Goal: Task Accomplishment & Management: Use online tool/utility

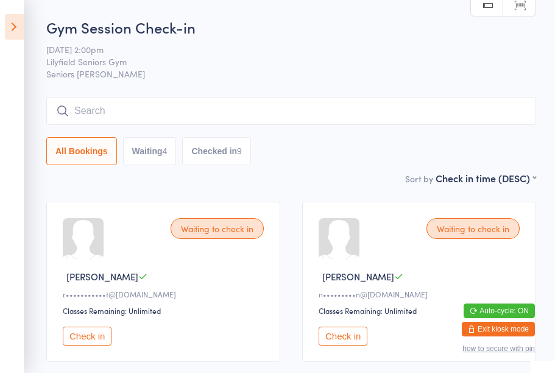
scroll to position [450, 0]
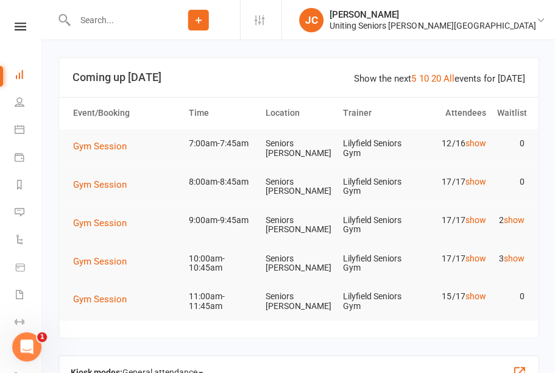
click at [120, 157] on td "Gym Session" at bounding box center [125, 146] width 115 height 34
click at [117, 144] on span "Gym Session" at bounding box center [100, 145] width 54 height 11
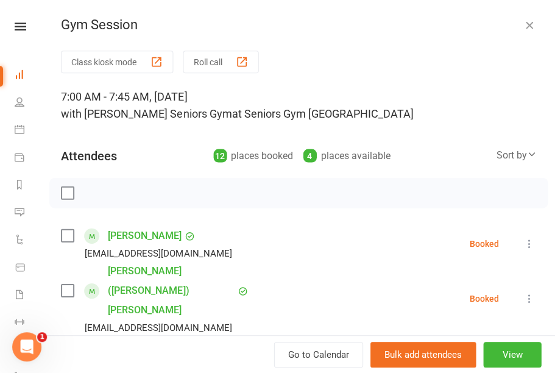
click at [143, 66] on button "Class kiosk mode" at bounding box center [117, 62] width 112 height 23
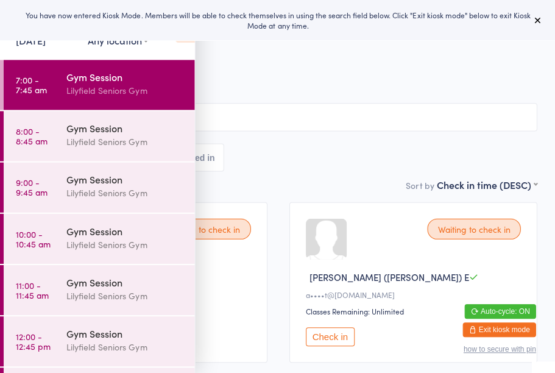
click at [531, 24] on icon at bounding box center [536, 20] width 10 height 10
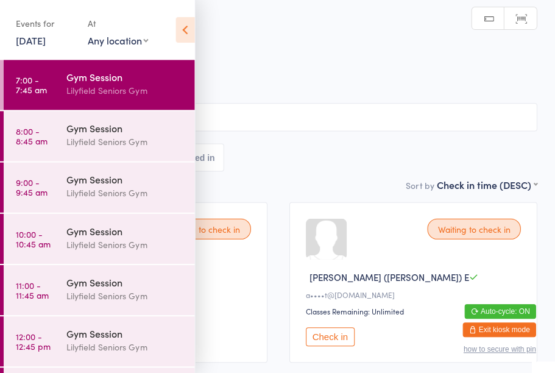
click at [183, 33] on icon at bounding box center [184, 30] width 19 height 26
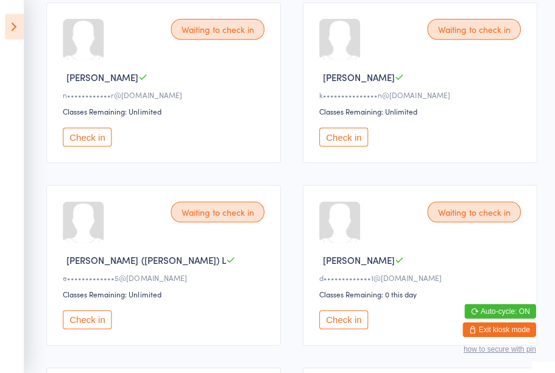
scroll to position [563, 0]
click at [97, 328] on button "Check in" at bounding box center [87, 318] width 49 height 19
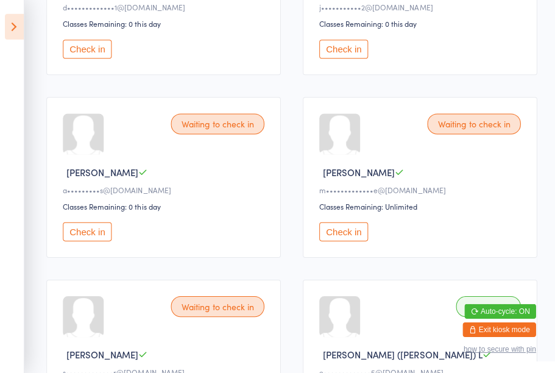
scroll to position [833, 0]
click at [350, 241] on button "Check in" at bounding box center [343, 231] width 49 height 19
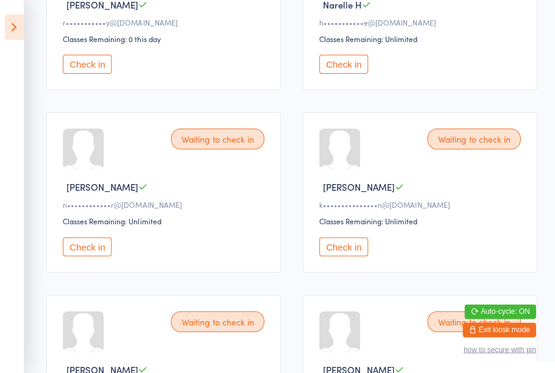
scroll to position [453, 0]
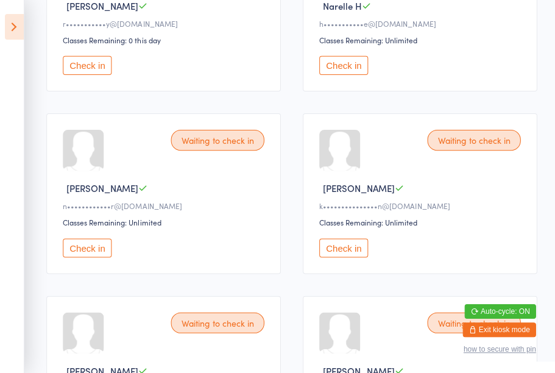
click at [90, 257] on button "Check in" at bounding box center [87, 247] width 49 height 19
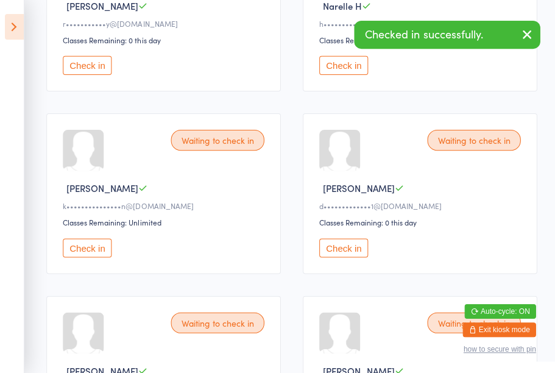
click at [349, 75] on button "Check in" at bounding box center [343, 65] width 49 height 19
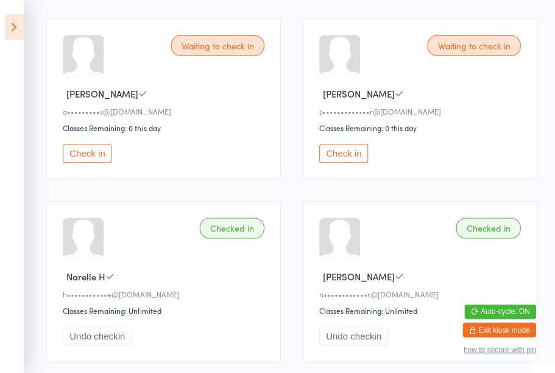
scroll to position [730, 0]
click at [93, 162] on button "Check in" at bounding box center [87, 152] width 49 height 19
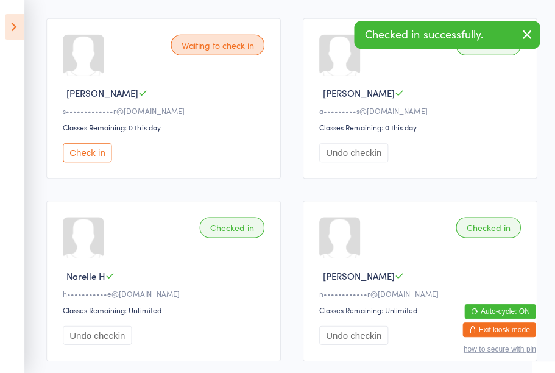
click at [530, 41] on icon "button" at bounding box center [525, 34] width 15 height 15
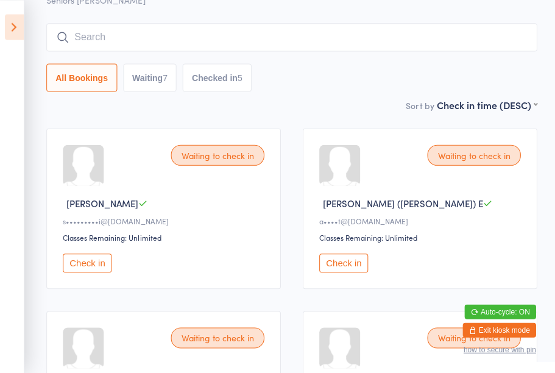
scroll to position [73, 0]
click at [80, 260] on button "Check in" at bounding box center [87, 262] width 49 height 19
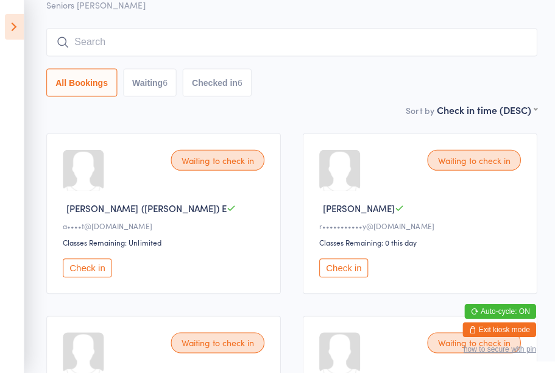
scroll to position [69, 0]
click at [100, 277] on button "Check in" at bounding box center [87, 267] width 49 height 19
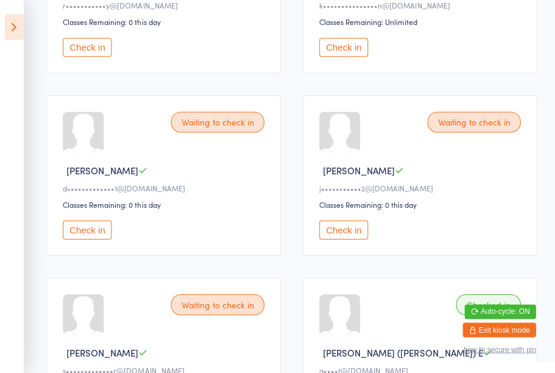
scroll to position [289, 0]
click at [89, 239] on button "Check in" at bounding box center [87, 229] width 49 height 19
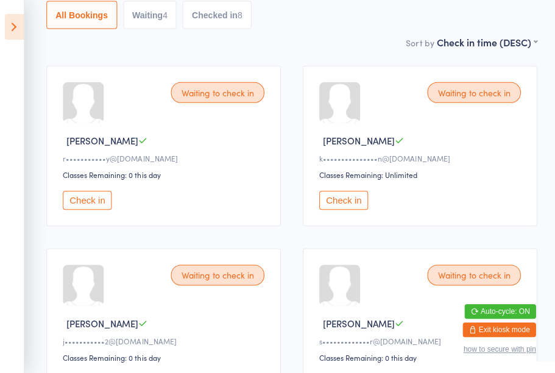
scroll to position [136, 0]
click at [343, 209] on button "Check in" at bounding box center [343, 199] width 49 height 19
